Goal: Register for event/course

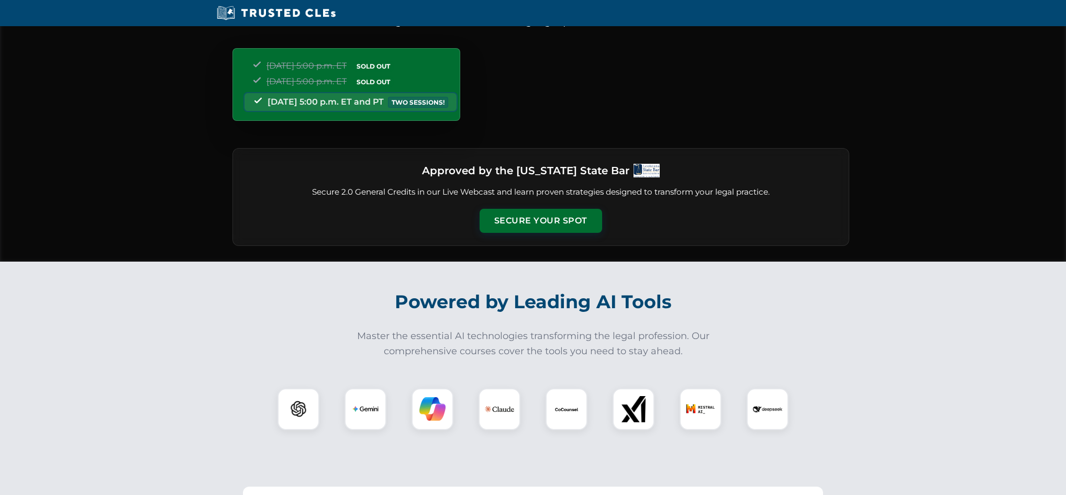
scroll to position [94, 0]
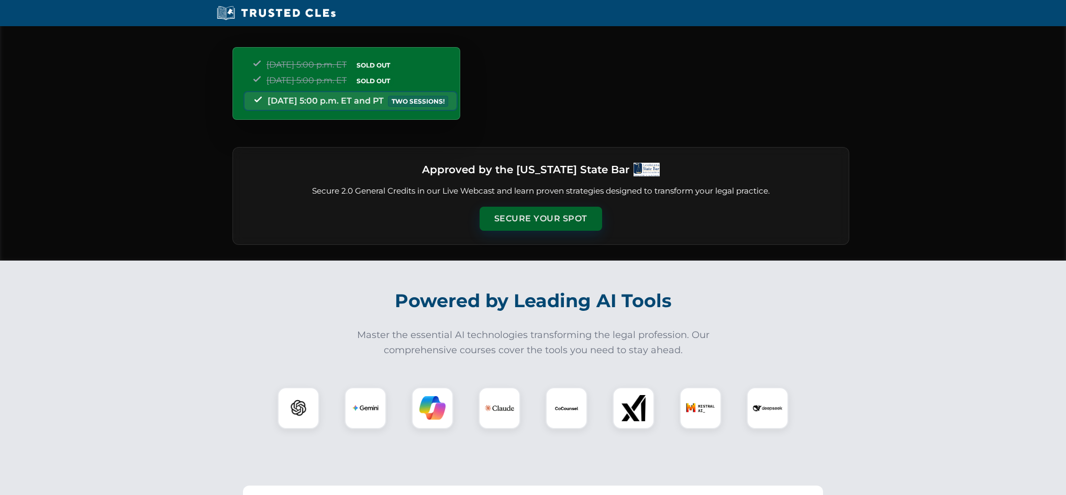
click at [521, 218] on button "Secure Your Spot" at bounding box center [540, 219] width 122 height 24
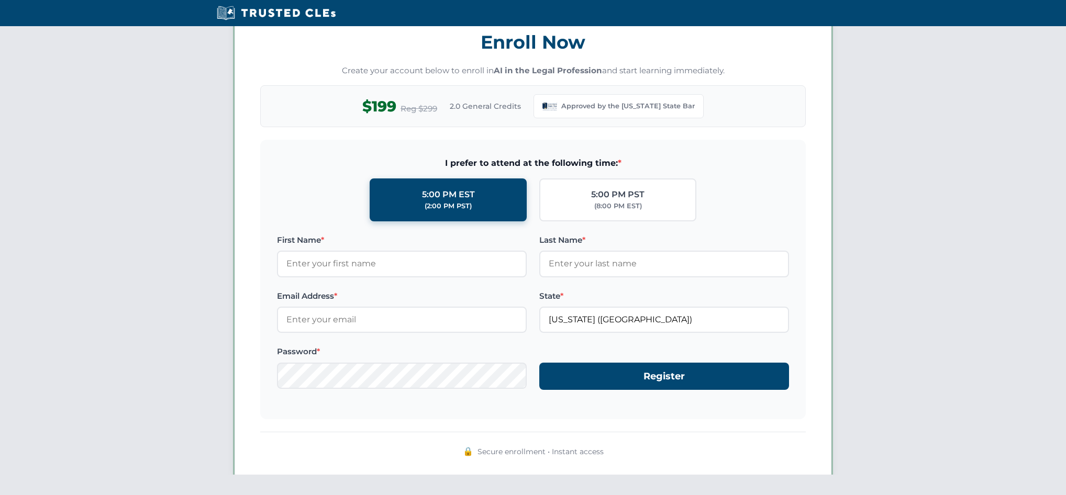
scroll to position [900, 0]
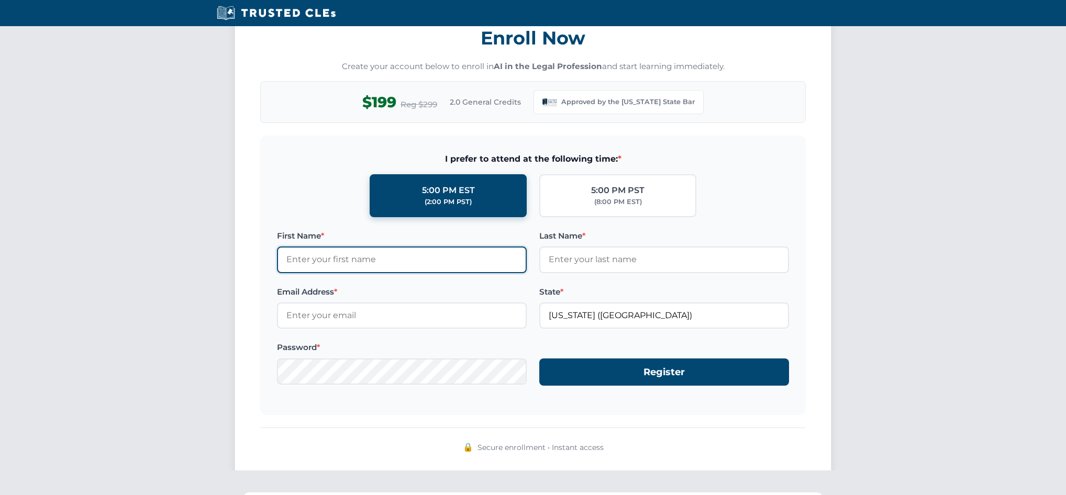
click at [306, 262] on input "First Name *" at bounding box center [402, 259] width 250 height 26
type input "Tilton"
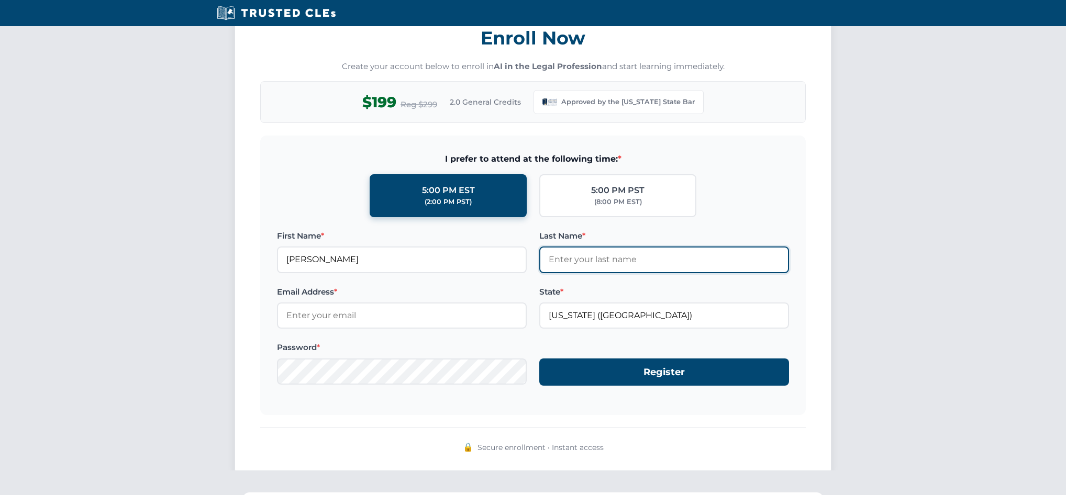
click at [548, 260] on input "Last Name *" at bounding box center [664, 259] width 250 height 26
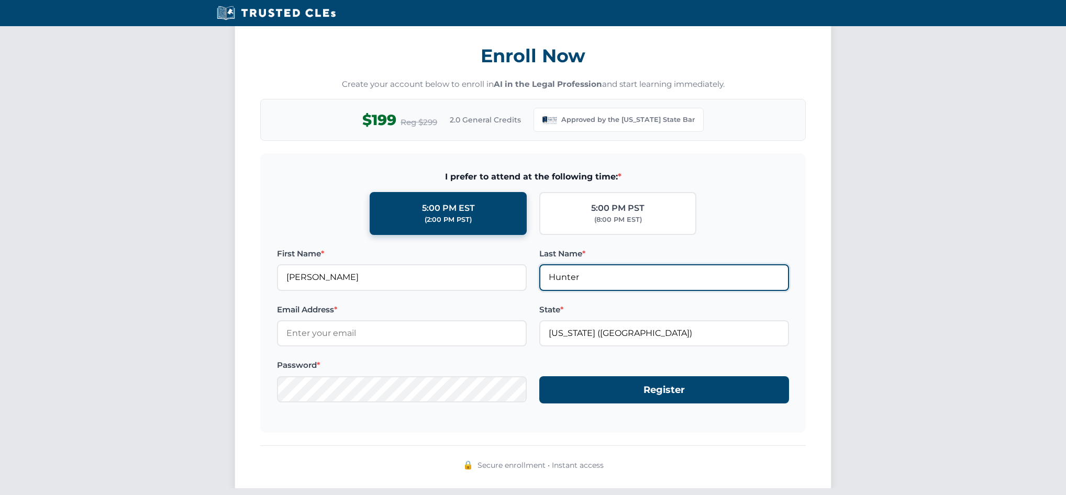
scroll to position [879, 0]
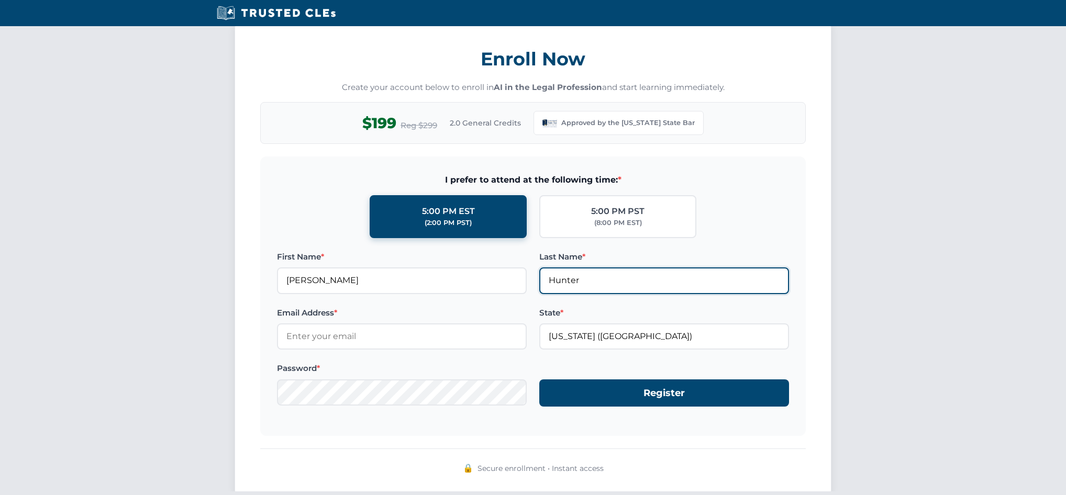
type input "Hunter"
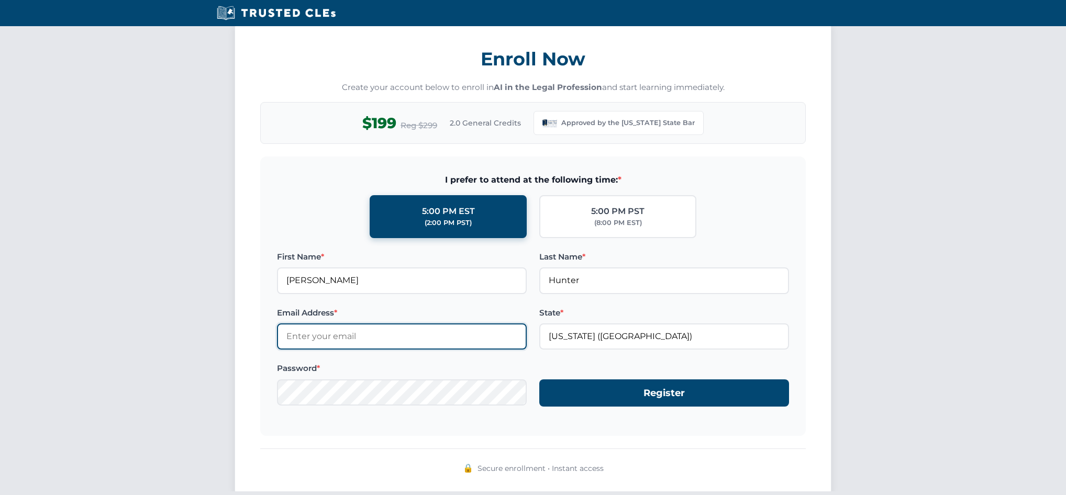
click at [368, 343] on input "Email Address *" at bounding box center [402, 336] width 250 height 26
type input "tilton@thunterlaw.com"
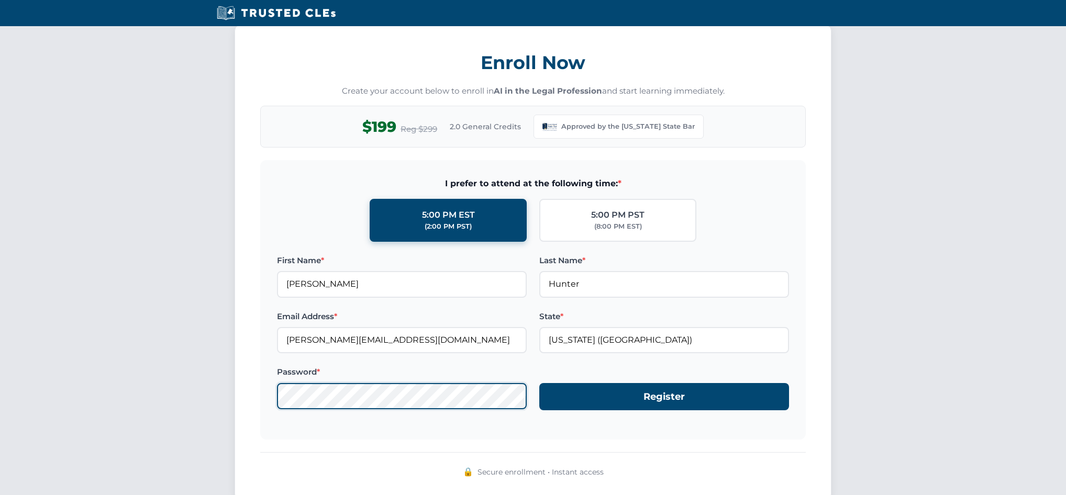
scroll to position [877, 0]
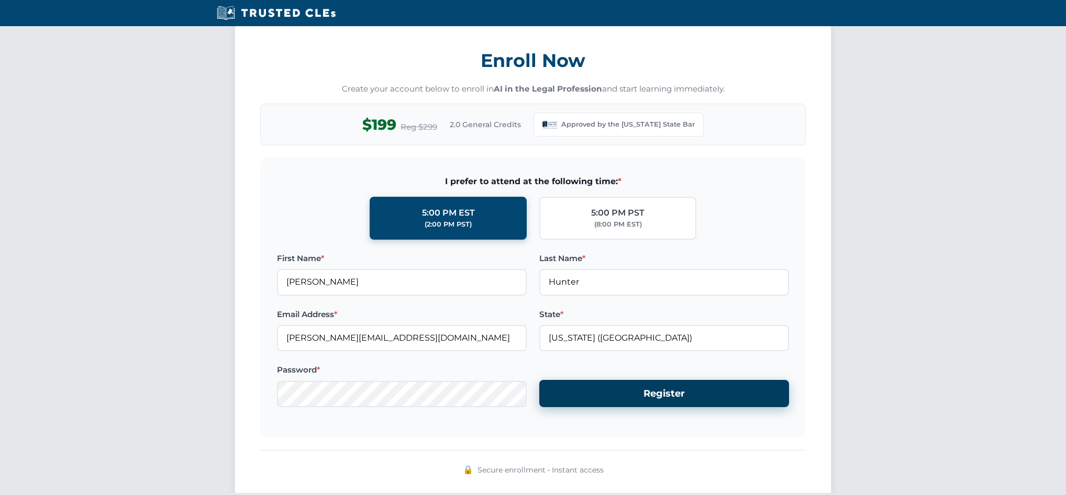
click at [657, 396] on button "Register" at bounding box center [664, 394] width 250 height 28
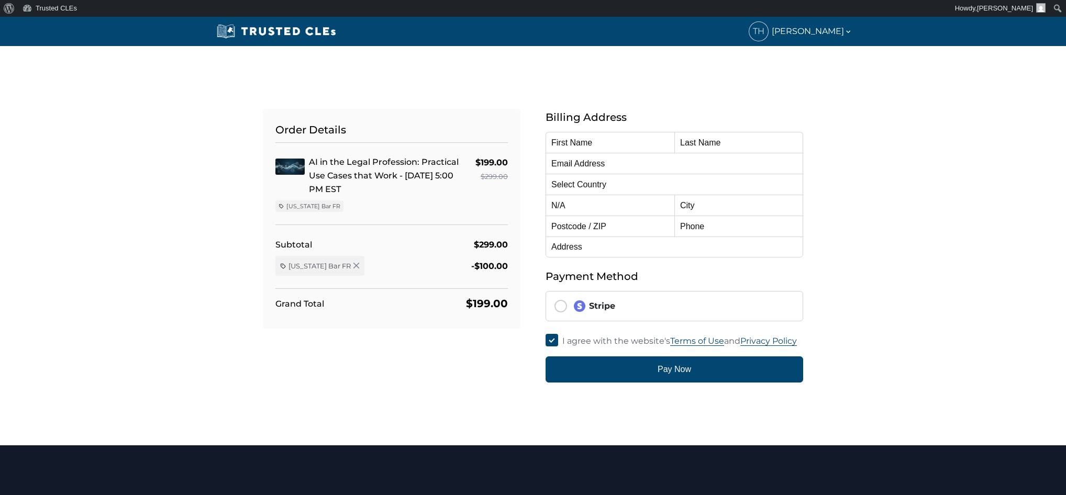
type input "Tilton"
type input "Hunter"
type input "tilton@thunterlaw.com"
select select "United States"
radio input "true"
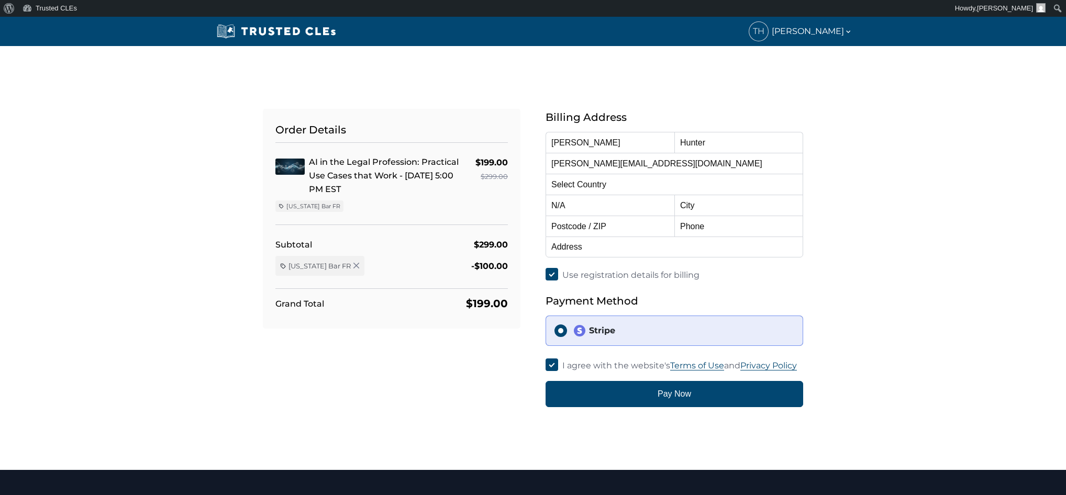
select select "Louisiana"
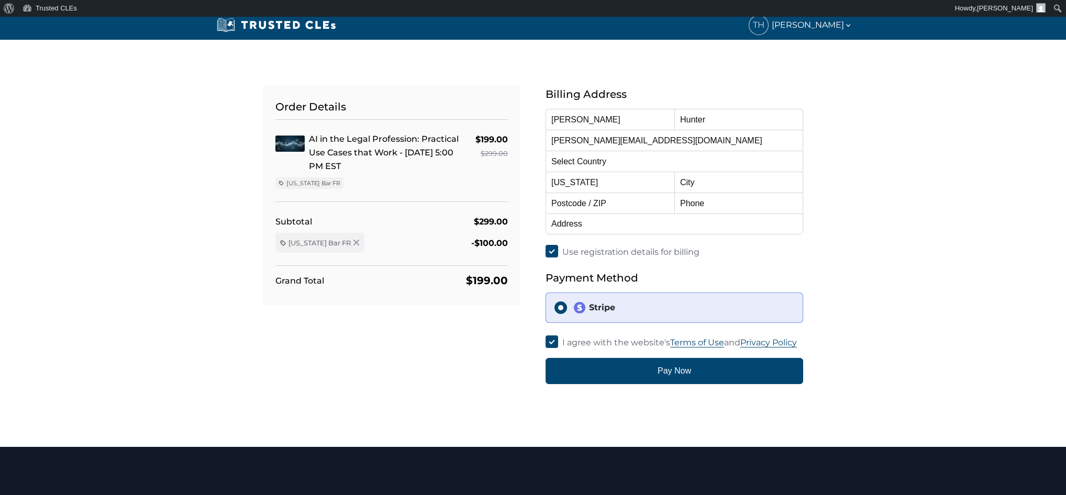
scroll to position [25, 0]
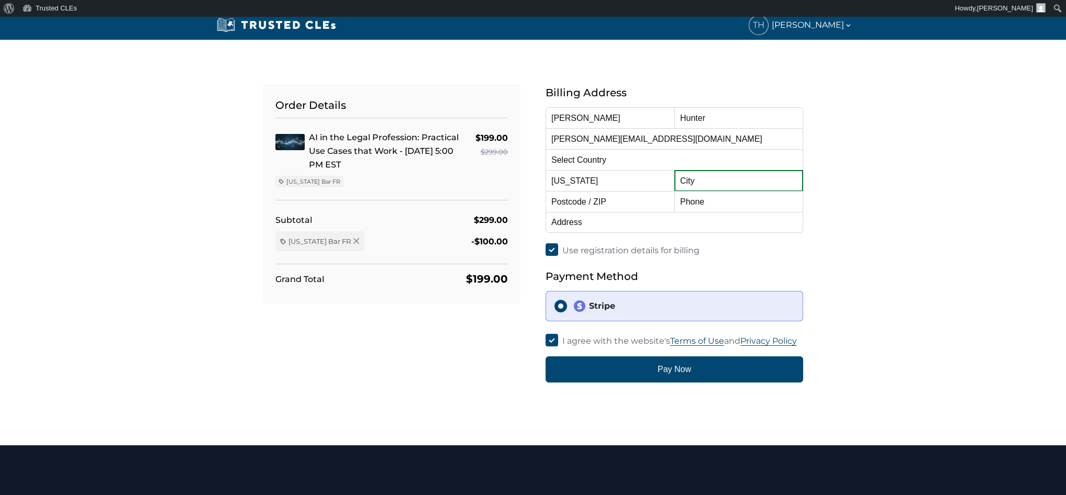
click at [689, 182] on input "text" at bounding box center [738, 180] width 129 height 21
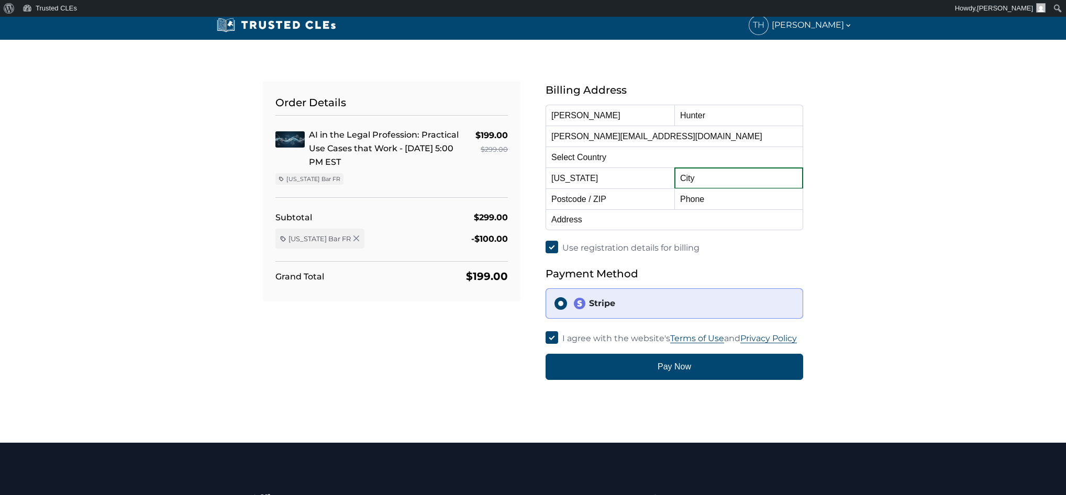
scroll to position [28, 0]
type input "Metairie"
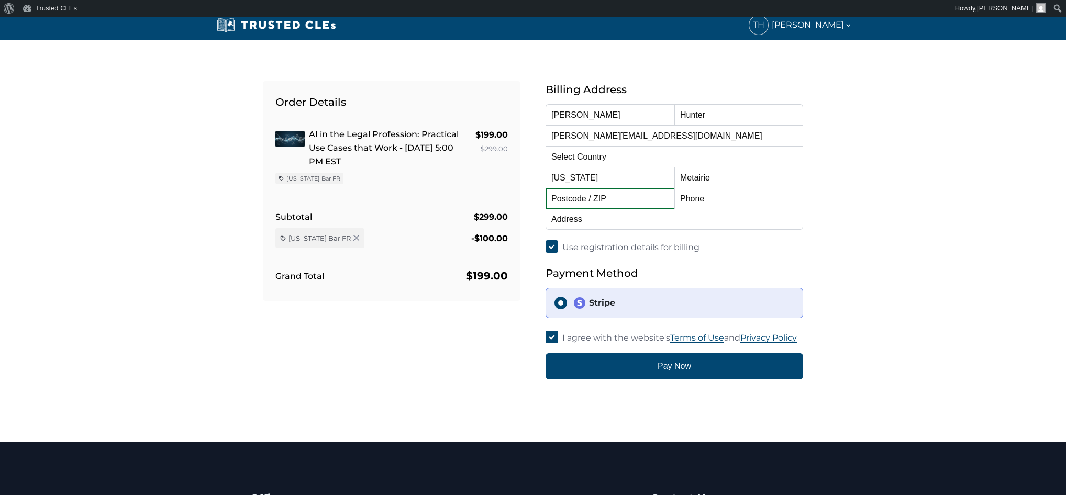
click at [599, 207] on input "text" at bounding box center [609, 198] width 129 height 21
type input "70002"
click at [752, 203] on input "text" at bounding box center [738, 198] width 129 height 21
type input "504 9576994"
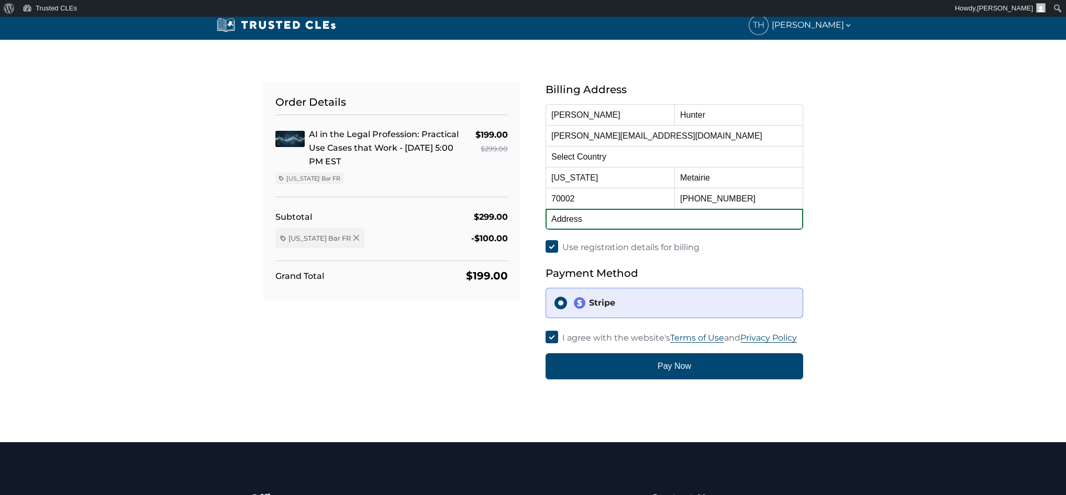
click at [682, 221] on input "text" at bounding box center [673, 219] width 257 height 21
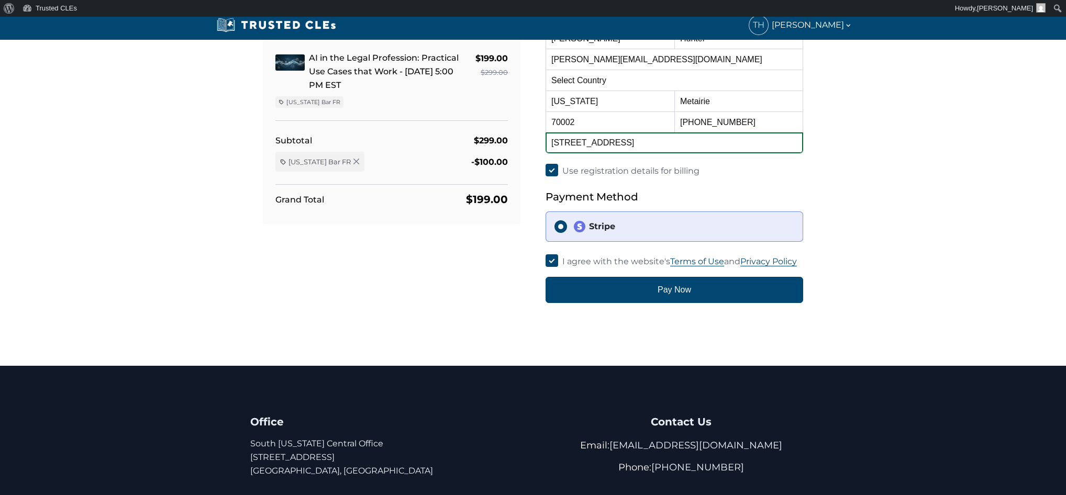
scroll to position [105, 0]
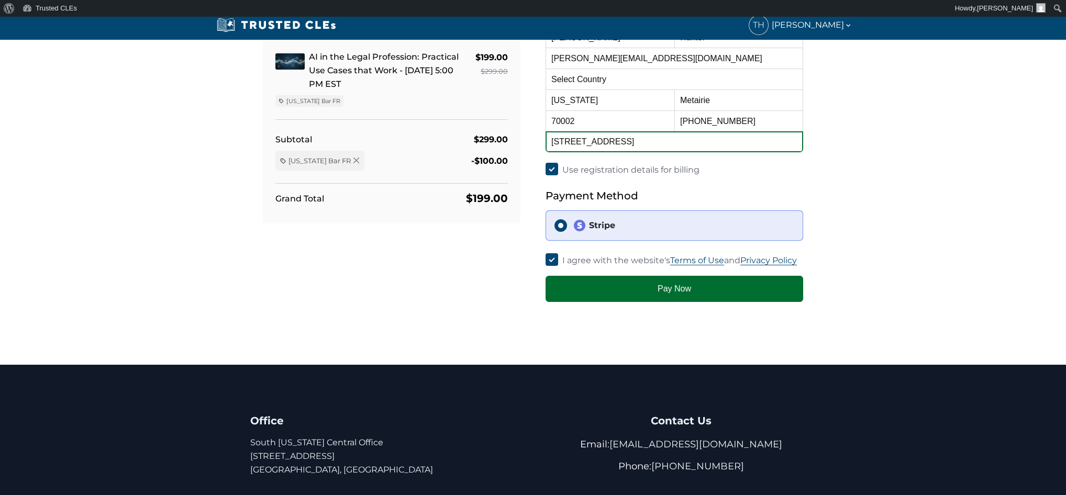
type input "3330 Lake Villa Drive"
click at [678, 288] on button "Pay Now" at bounding box center [673, 289] width 257 height 26
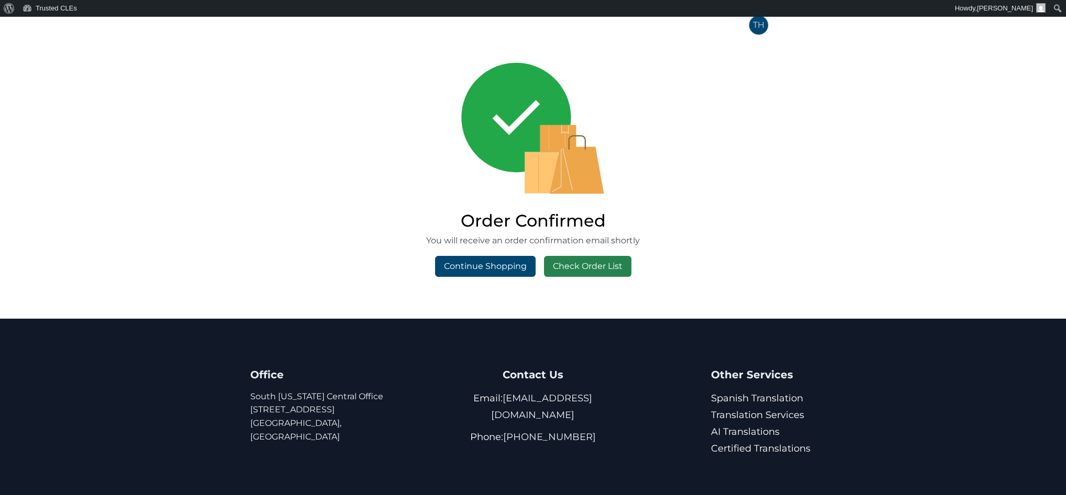
click at [580, 267] on link "Check Order List" at bounding box center [587, 266] width 87 height 21
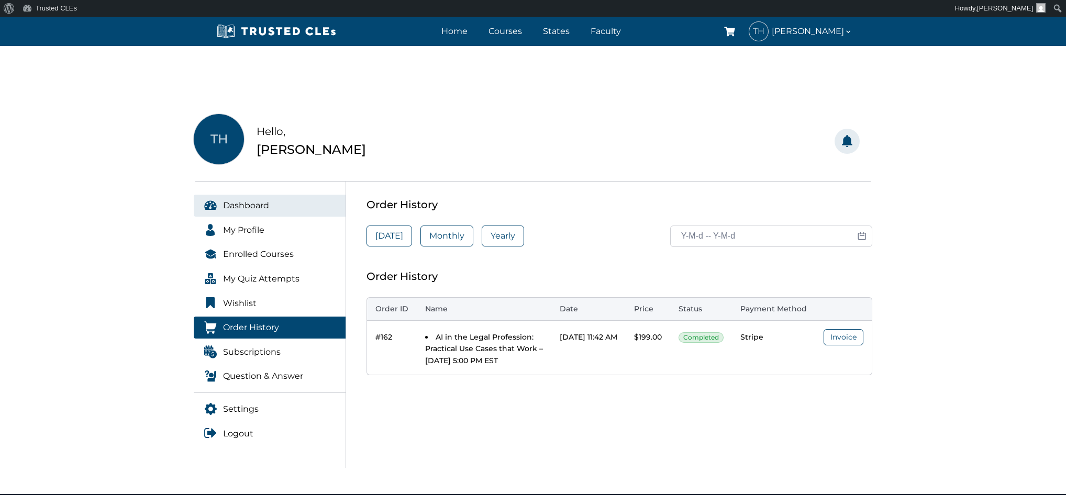
click at [247, 208] on span "Dashboard" at bounding box center [246, 206] width 46 height 14
